Goal: Communication & Community: Answer question/provide support

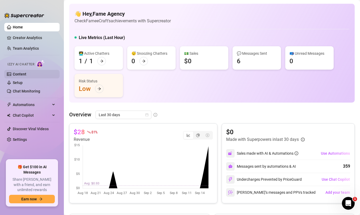
click at [22, 75] on link "Content" at bounding box center [20, 74] width 14 height 4
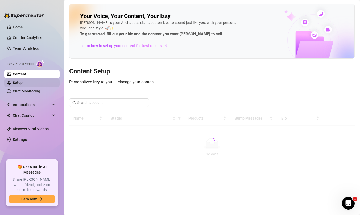
click at [19, 81] on link "Setup" at bounding box center [18, 83] width 10 height 4
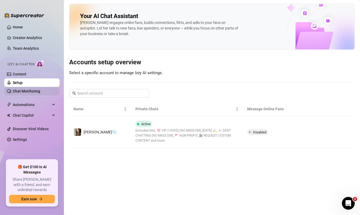
click at [22, 92] on link "Chat Monitoring" at bounding box center [26, 91] width 27 height 4
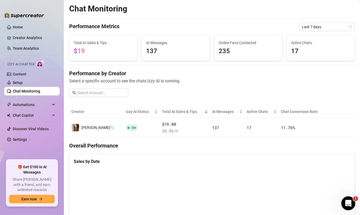
click at [351, 209] on div "Open Intercom Messenger" at bounding box center [347, 203] width 18 height 18
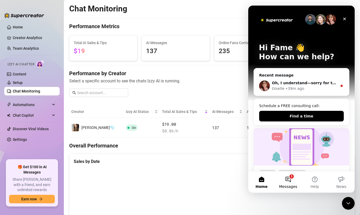
click at [289, 179] on button "1 Messages" at bounding box center [288, 181] width 27 height 21
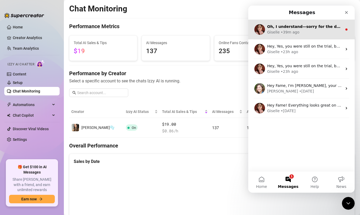
click at [294, 31] on div "• 39m ago" at bounding box center [289, 32] width 19 height 6
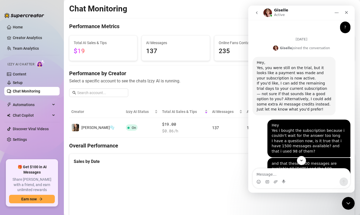
scroll to position [334, 0]
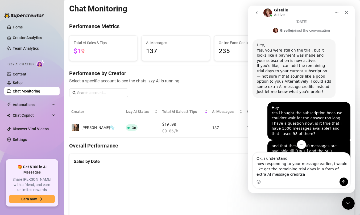
type textarea "Ok, i understand now responding to your message earlier, i would like get the r…"
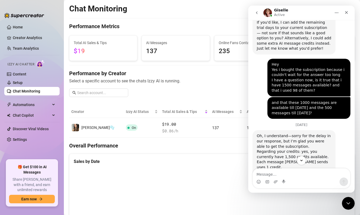
scroll to position [464, 0]
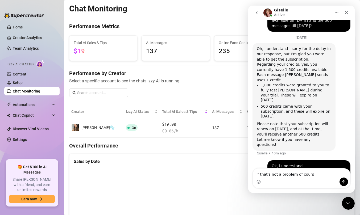
type textarea "if that's not a problem of course"
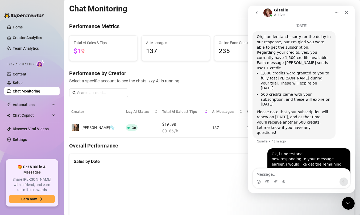
scroll to position [340, 0]
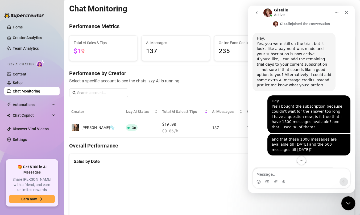
click at [350, 199] on div "Close Intercom Messenger" at bounding box center [347, 202] width 13 height 13
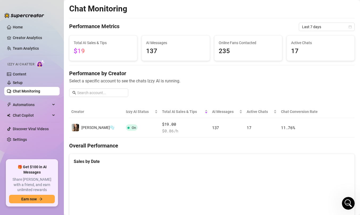
scroll to position [476, 0]
